Goal: Navigation & Orientation: Go to known website

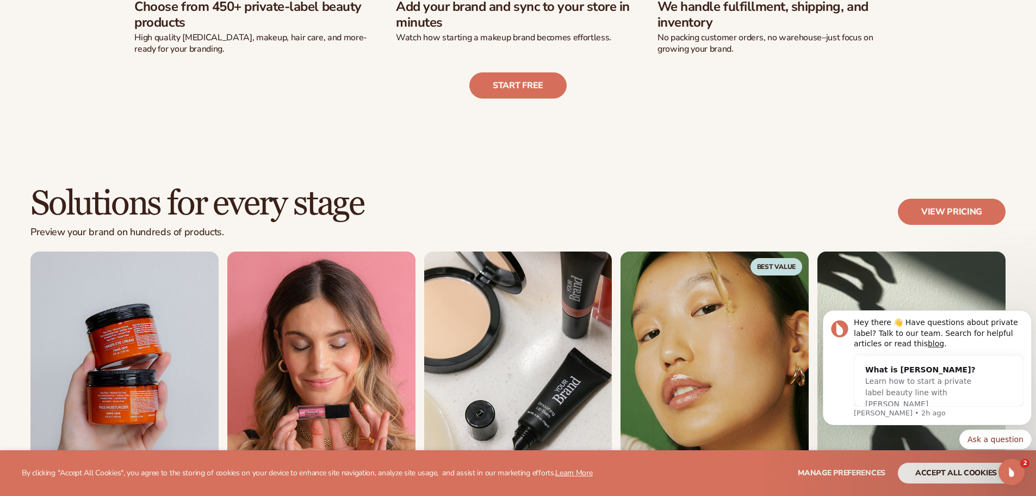
scroll to position [762, 0]
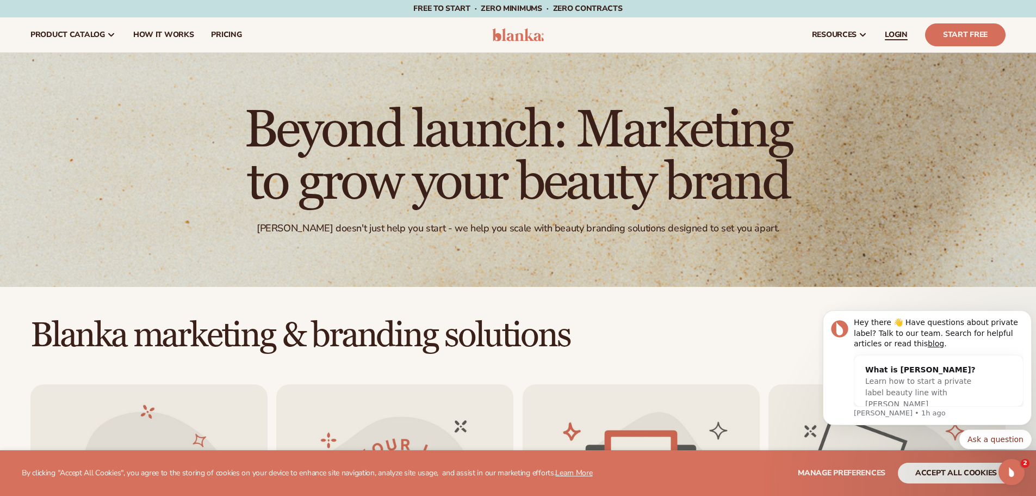
click at [896, 36] on span "LOGIN" at bounding box center [896, 34] width 23 height 9
